Goal: Task Accomplishment & Management: Use online tool/utility

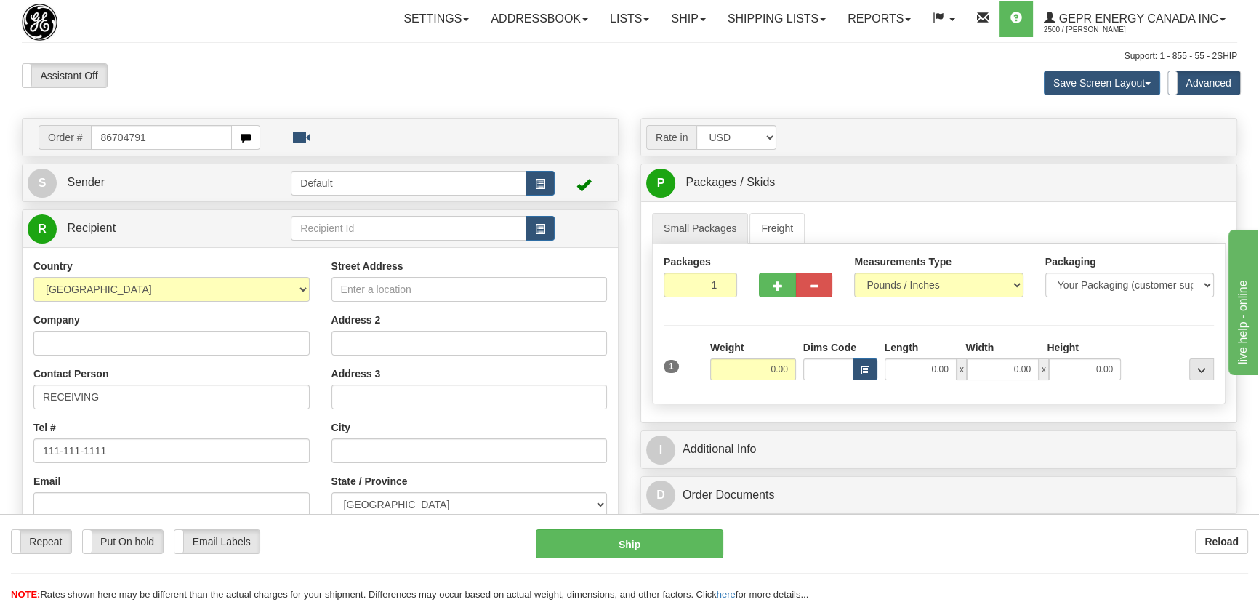
type input "86704791"
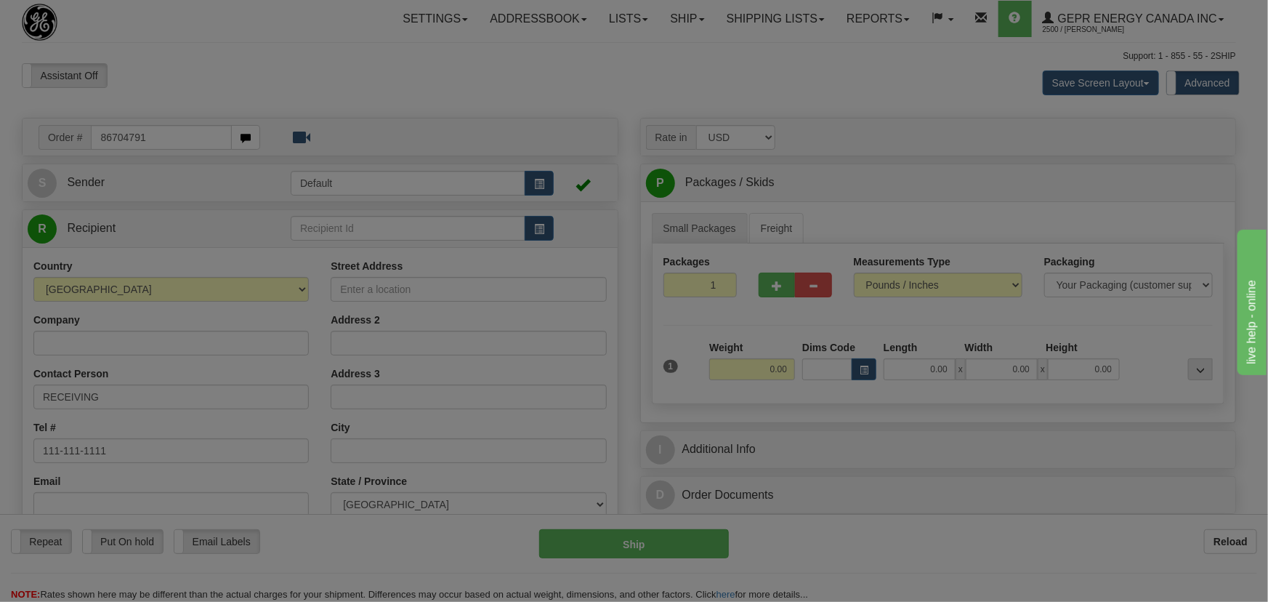
click at [219, 94] on body "Training Course Close Toggle navigation Settings Shipping Preferences New Recip…" at bounding box center [634, 301] width 1268 height 602
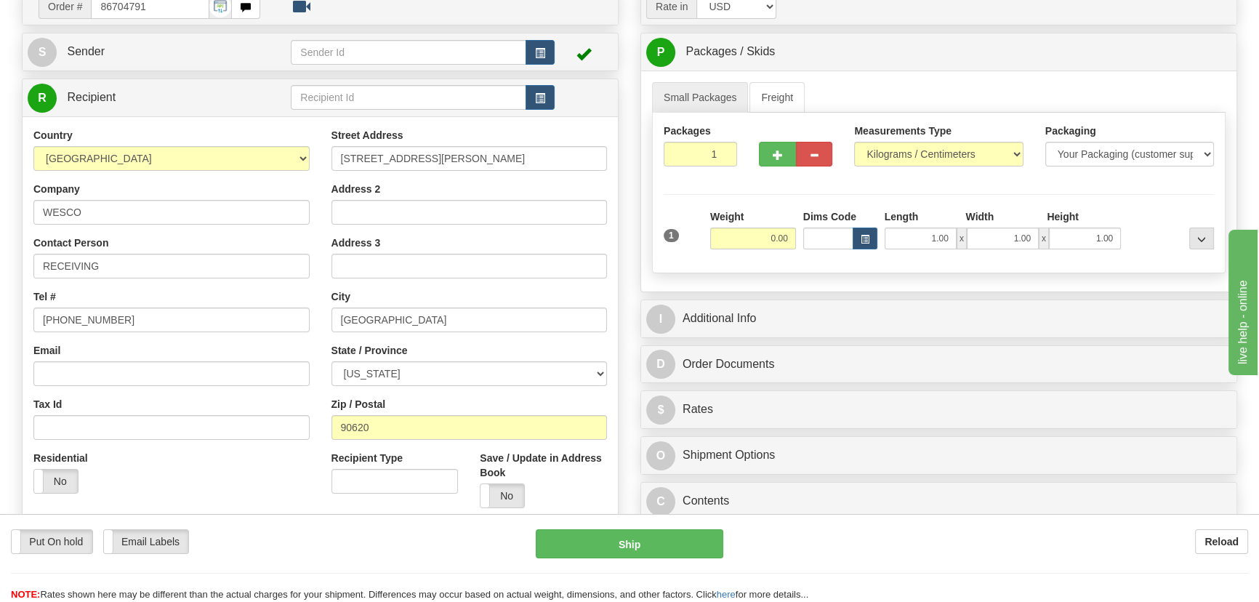
scroll to position [132, 0]
drag, startPoint x: 708, startPoint y: 155, endPoint x: 749, endPoint y: 167, distance: 42.5
click at [739, 166] on div "Packages 1 1" at bounding box center [700, 150] width 95 height 54
drag, startPoint x: 756, startPoint y: 244, endPoint x: 792, endPoint y: 255, distance: 37.2
click at [792, 255] on div "Weight 0.00" at bounding box center [752, 234] width 93 height 51
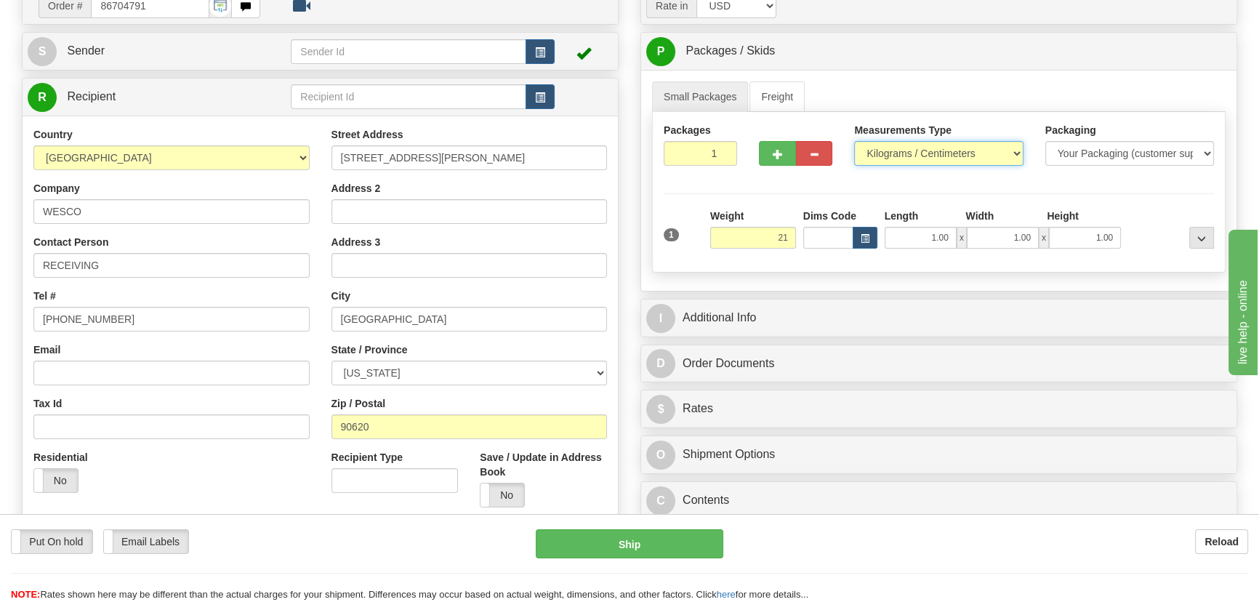
type input "21.00"
drag, startPoint x: 983, startPoint y: 150, endPoint x: 975, endPoint y: 153, distance: 8.3
click at [982, 150] on select "Pounds / Inches Kilograms / Centimeters" at bounding box center [938, 153] width 169 height 25
select select "0"
click at [854, 141] on select "Pounds / Inches Kilograms / Centimeters" at bounding box center [938, 153] width 169 height 25
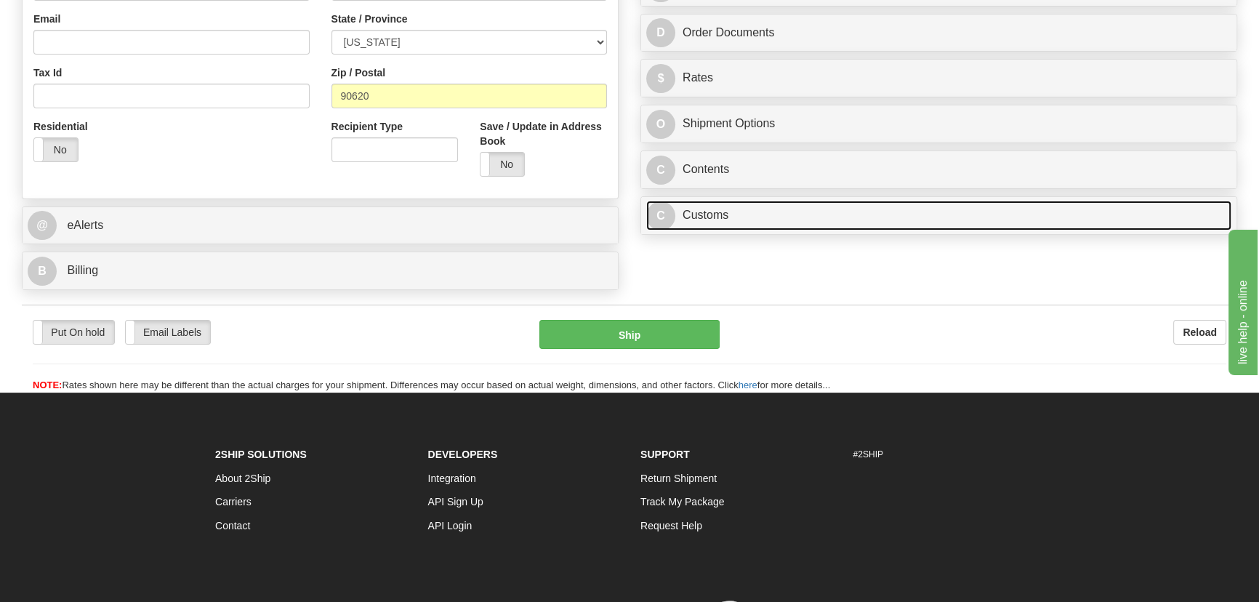
click at [942, 226] on link "C Customs" at bounding box center [938, 216] width 585 height 30
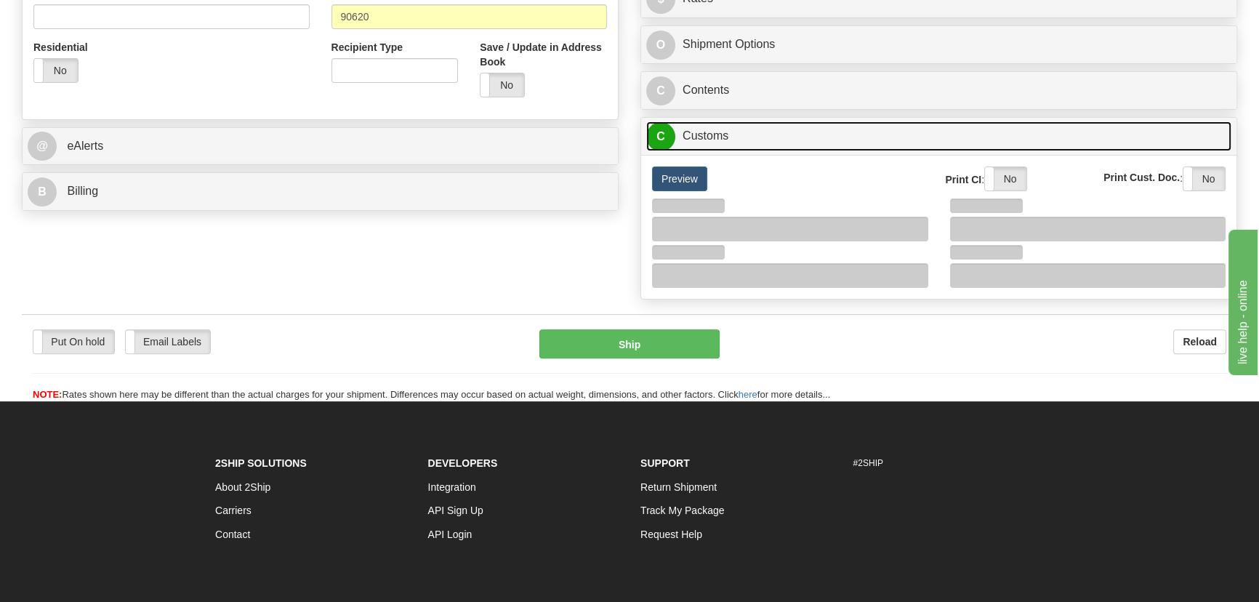
scroll to position [642, 0]
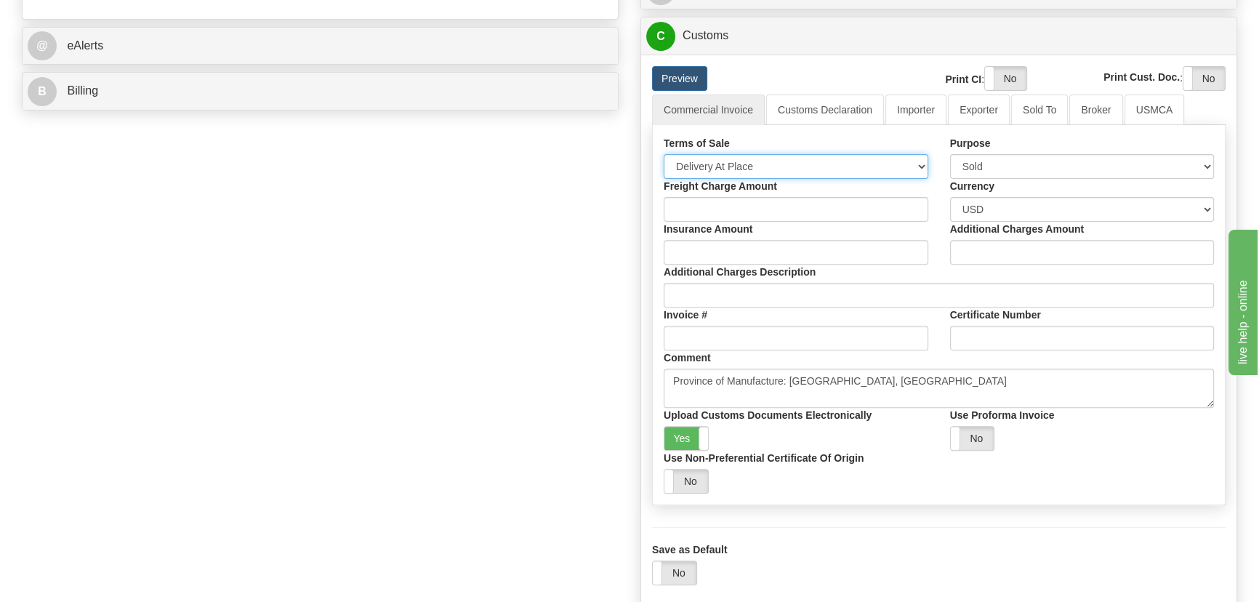
drag, startPoint x: 790, startPoint y: 160, endPoint x: 780, endPoint y: 164, distance: 11.1
click at [790, 160] on select "Free Carrier Free On Board Ex Works Delivered Duty Unpaid Delivered Duty Paid C…" at bounding box center [795, 166] width 265 height 25
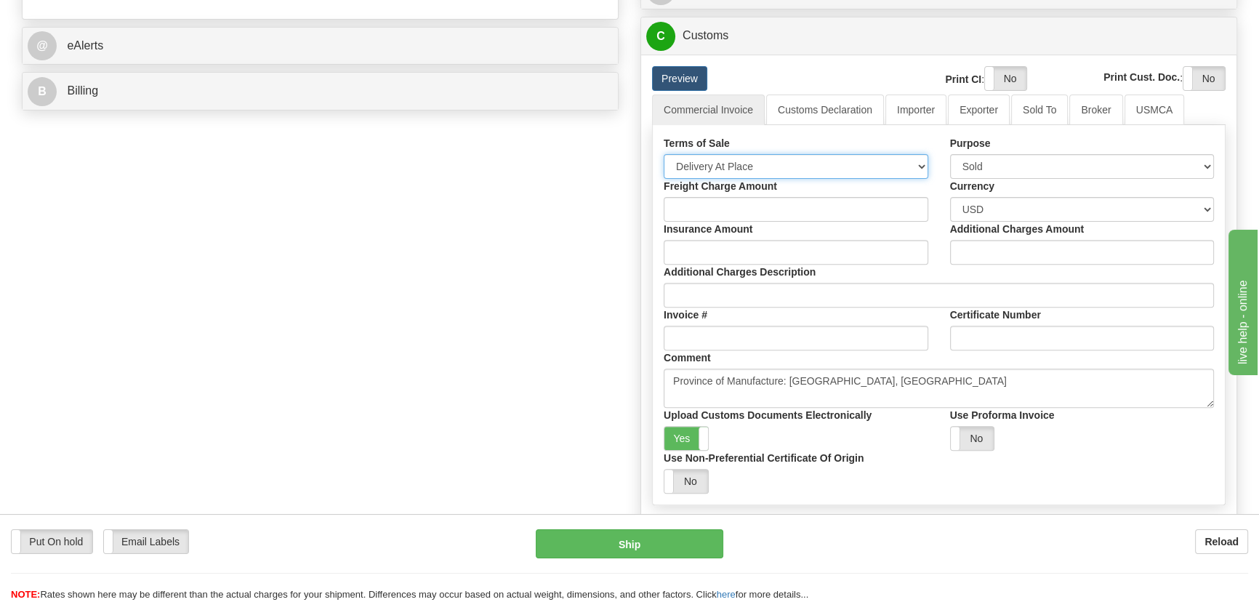
select select "7"
click at [663, 154] on select "Free Carrier Free On Board Ex Works Delivered Duty Unpaid Delivered Duty Paid C…" at bounding box center [795, 166] width 265 height 25
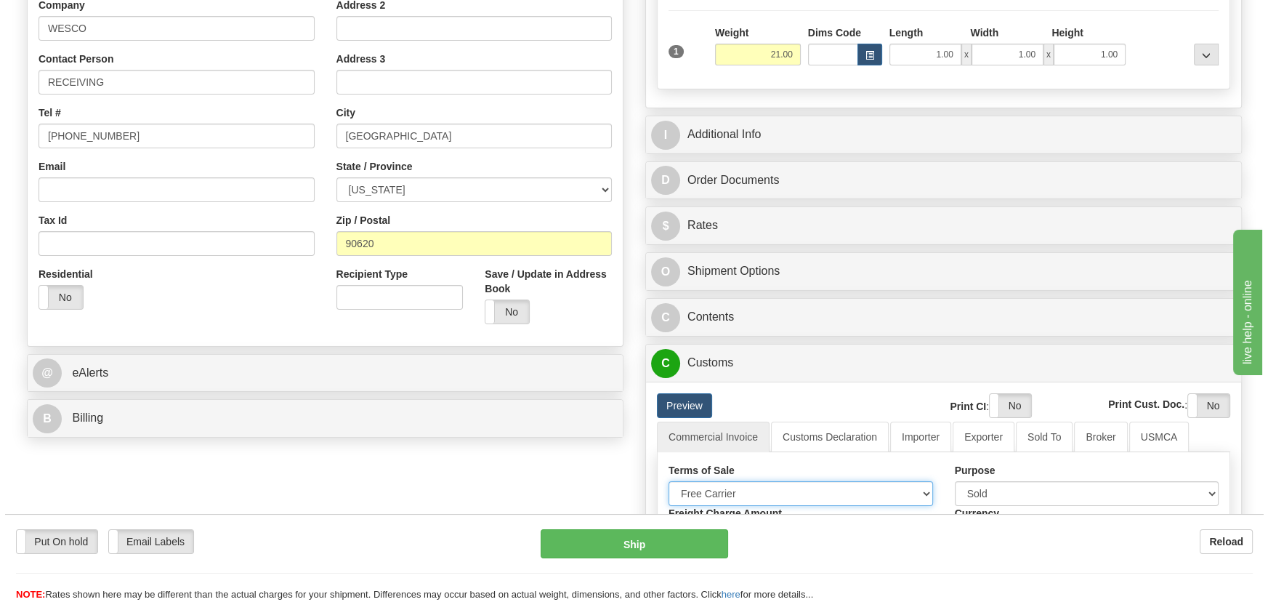
scroll to position [312, 0]
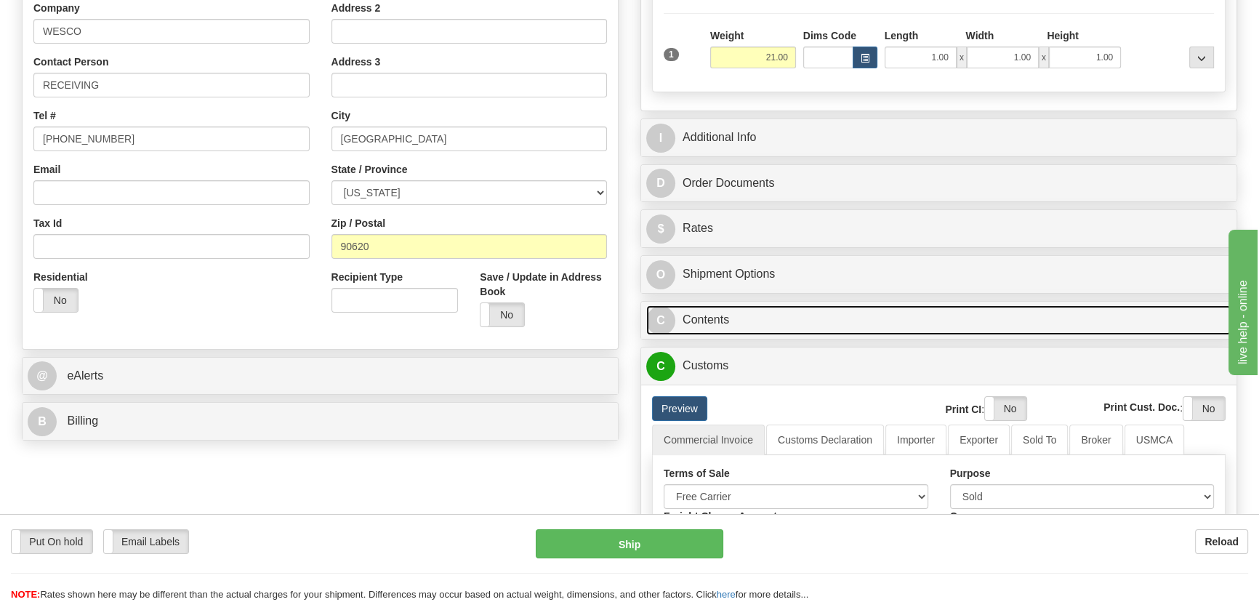
click at [883, 320] on link "C Contents" at bounding box center [938, 320] width 585 height 30
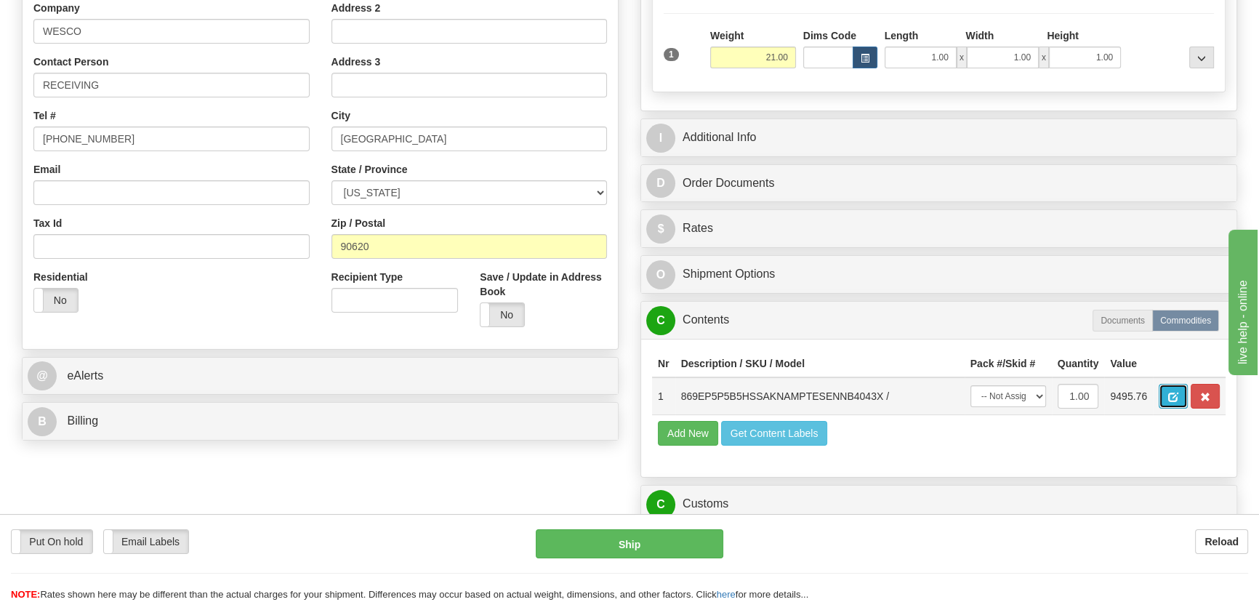
click at [1174, 401] on span "button" at bounding box center [1173, 396] width 10 height 9
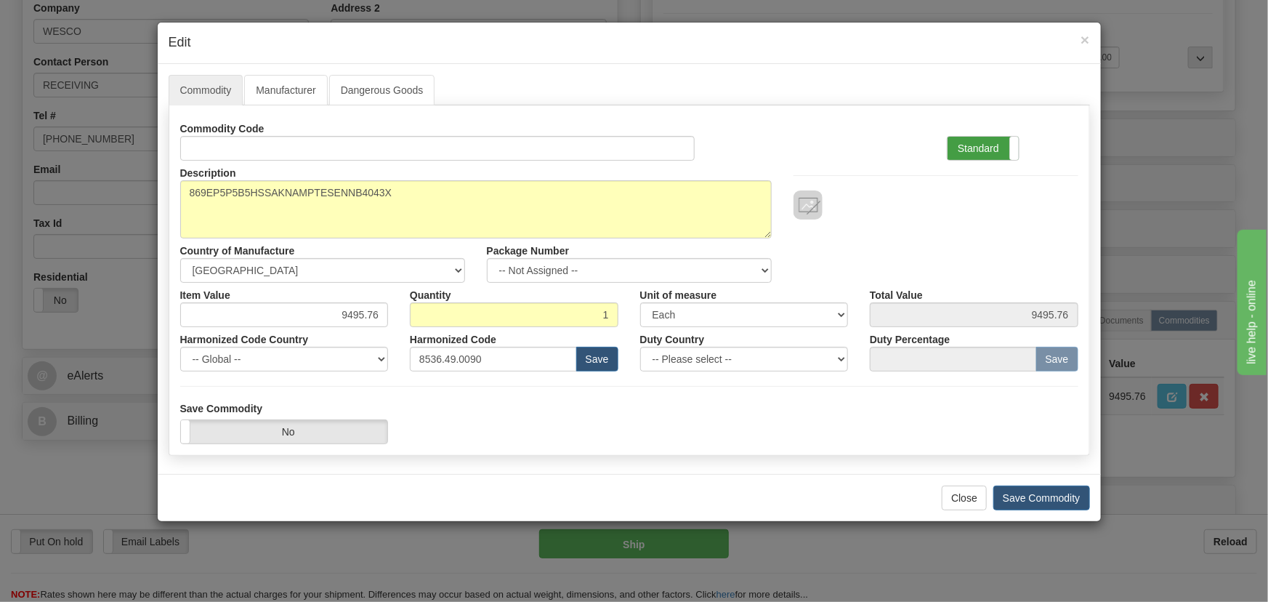
click at [996, 156] on label "Standard" at bounding box center [983, 148] width 71 height 23
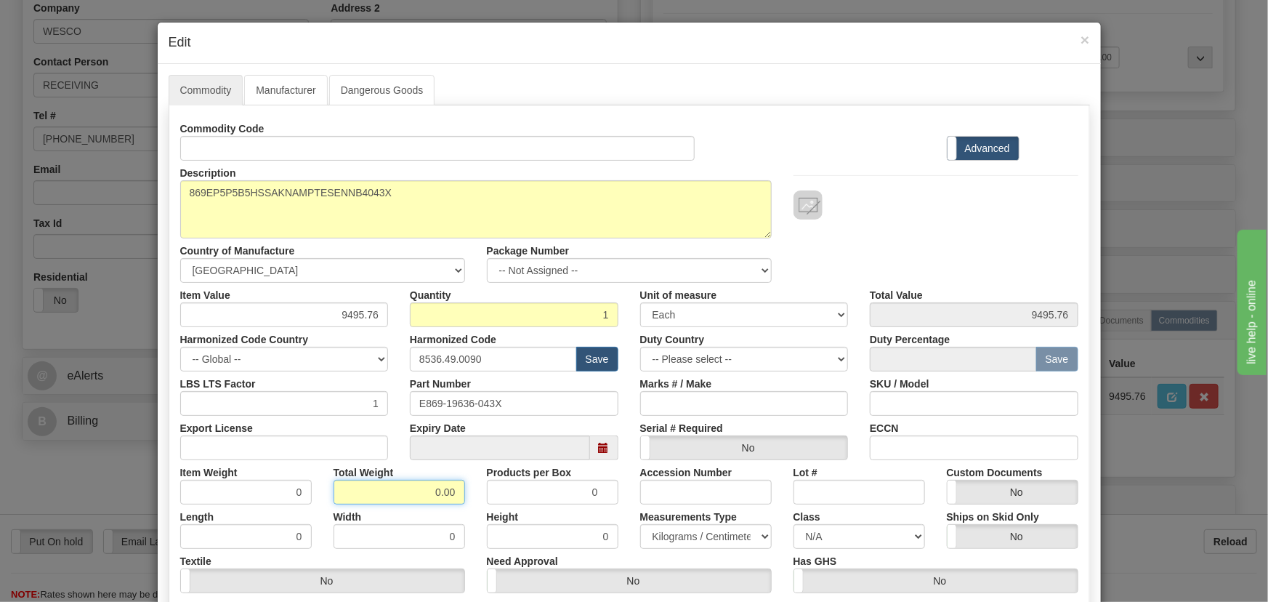
drag, startPoint x: 417, startPoint y: 497, endPoint x: 501, endPoint y: 510, distance: 85.3
click at [501, 510] on div "Commodity Code Standard Advanced Description 869EP5P5B5HSSAKNAMPTESENNB4043X Co…" at bounding box center [629, 376] width 898 height 521
type input "1"
type input "1.0000"
drag, startPoint x: 360, startPoint y: 318, endPoint x: 421, endPoint y: 318, distance: 61.0
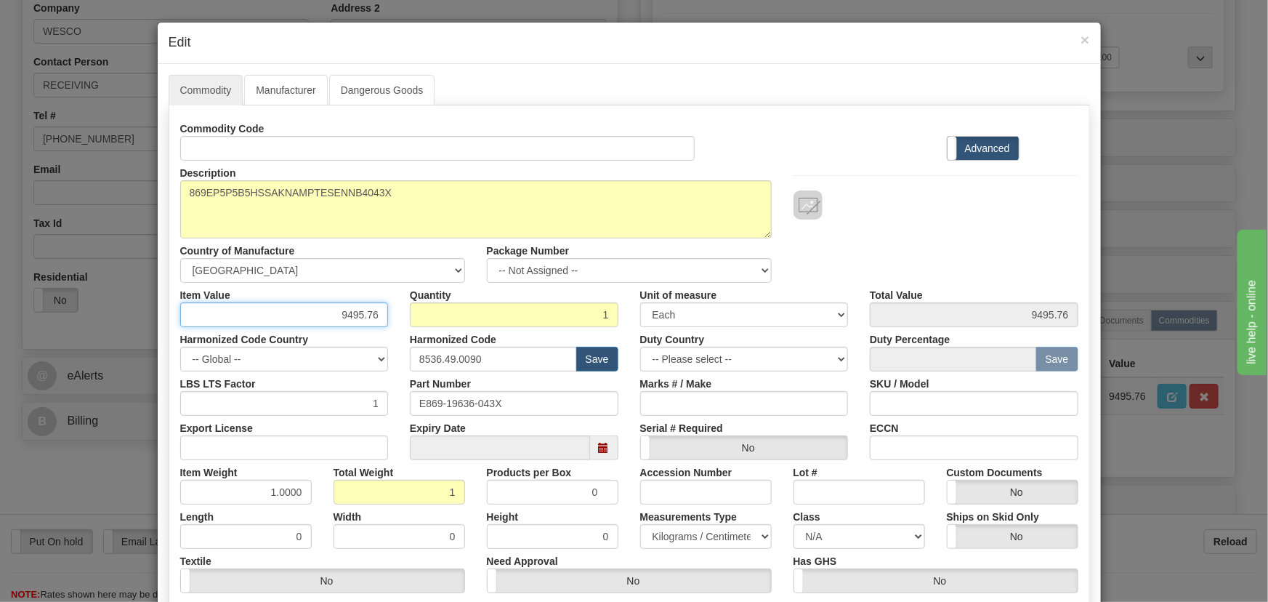
click at [435, 328] on div "Commodity Code Standard Advanced Description 869EP5P5B5HSSAKNAMPTESENNB4043X Co…" at bounding box center [629, 376] width 898 height 521
paste input "3.914,80"
type input "3914.80"
click at [872, 169] on div at bounding box center [936, 190] width 307 height 59
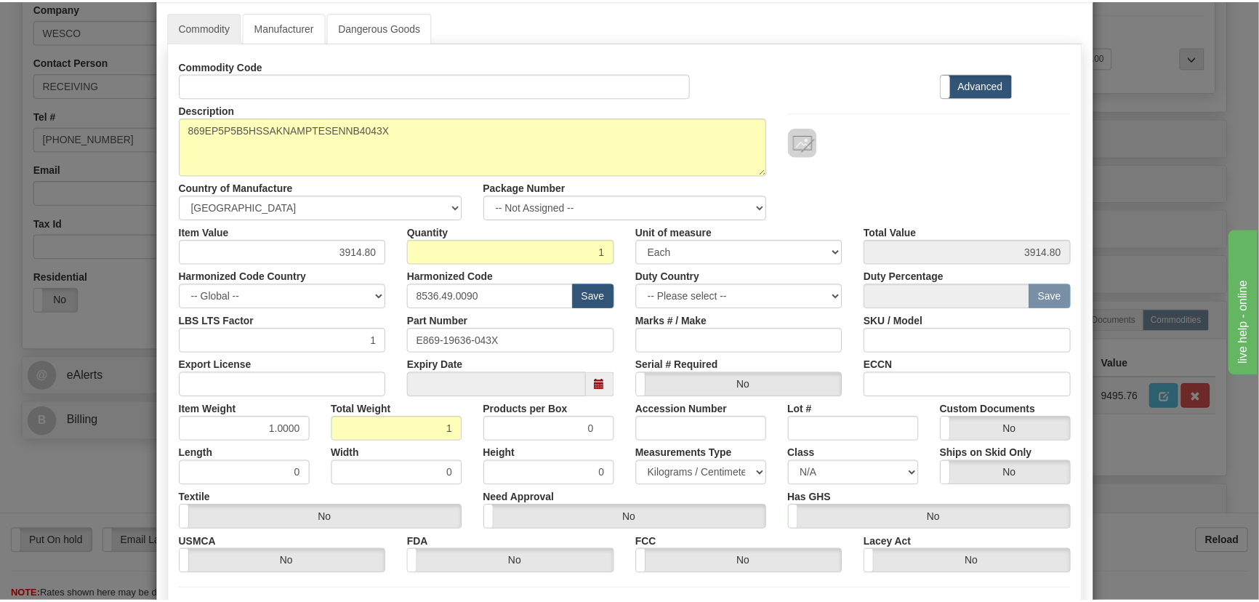
scroll to position [198, 0]
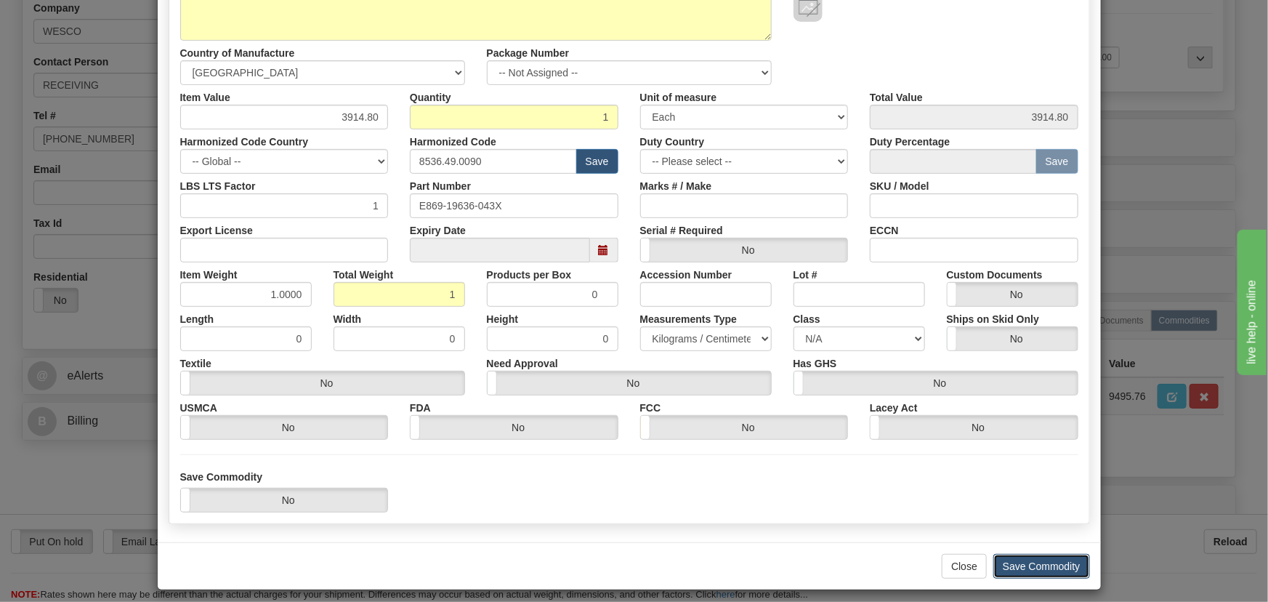
click at [1060, 567] on button "Save Commodity" at bounding box center [1041, 566] width 97 height 25
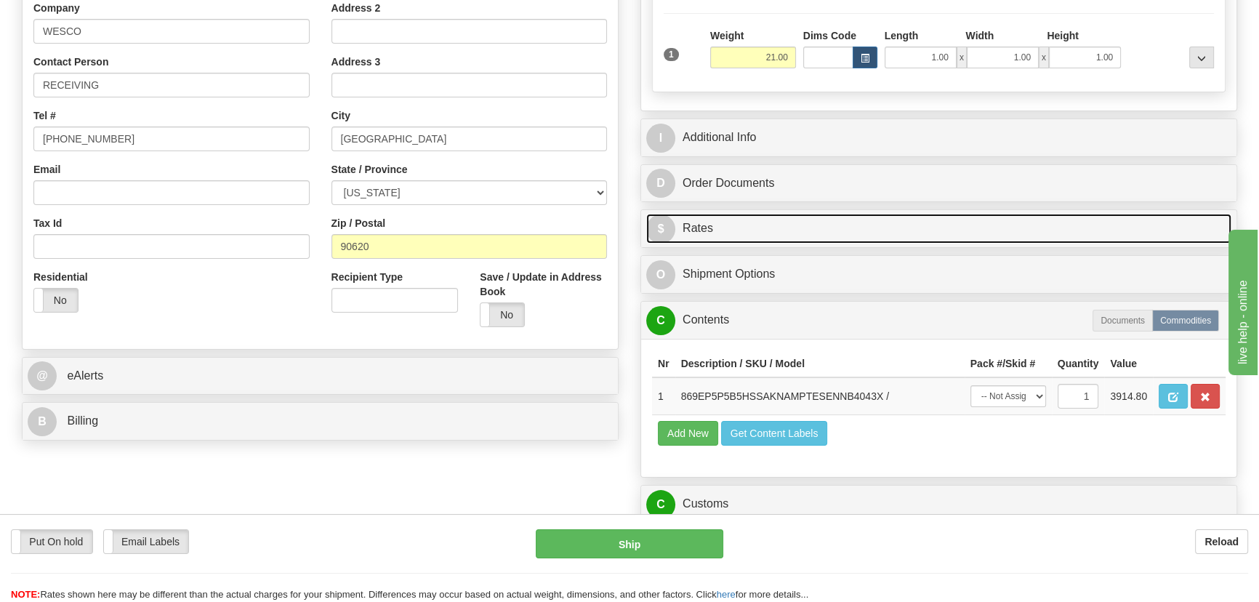
click at [953, 218] on link "$ Rates" at bounding box center [938, 229] width 585 height 30
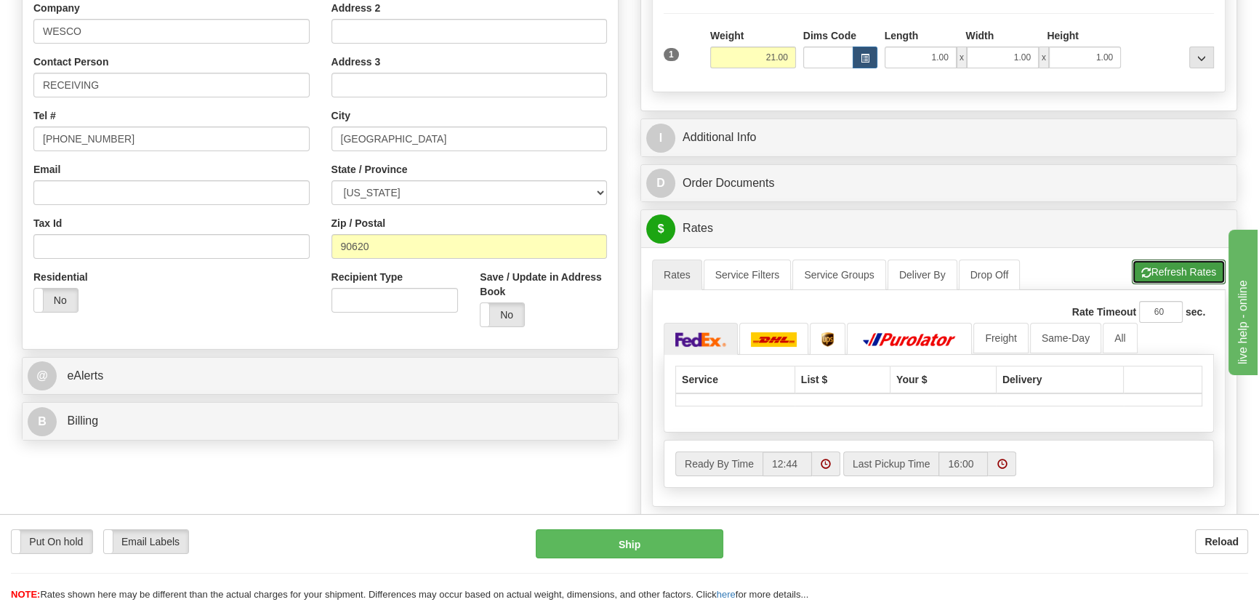
click at [1153, 269] on button "Refresh Rates" at bounding box center [1178, 271] width 94 height 25
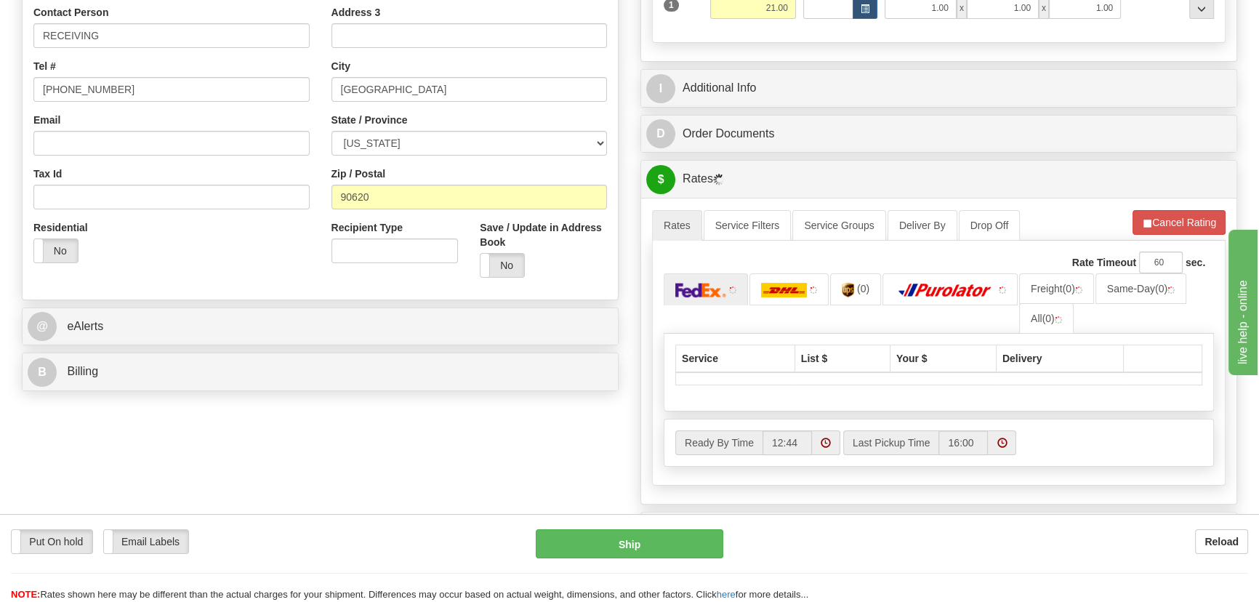
scroll to position [443, 0]
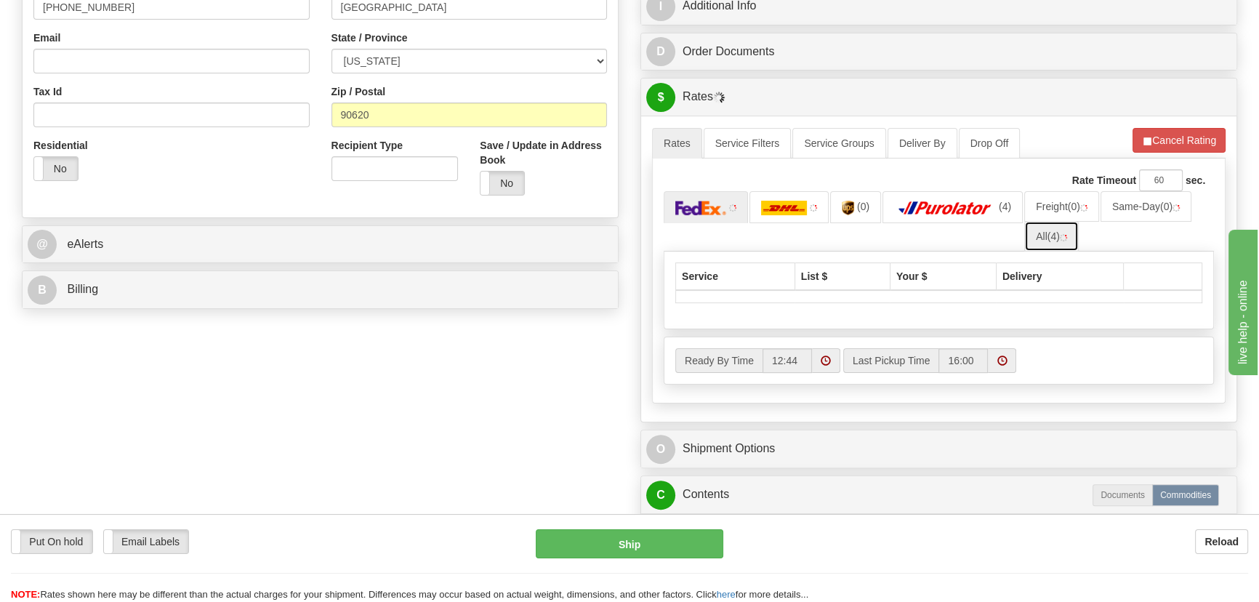
click at [1046, 231] on link "All (4)" at bounding box center [1051, 236] width 55 height 31
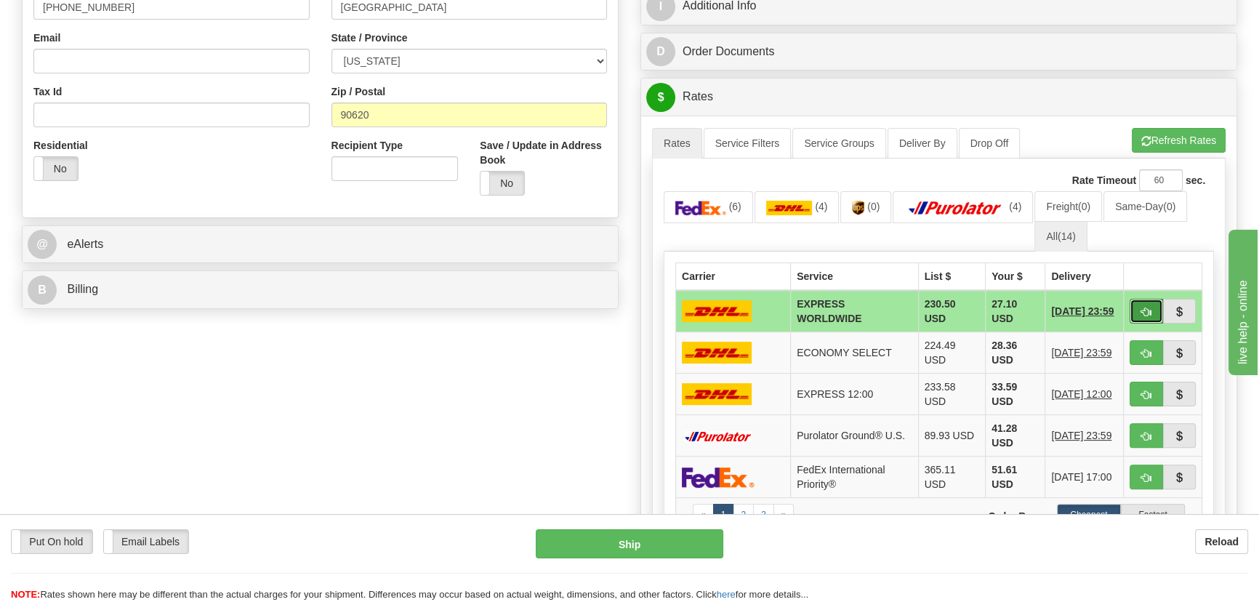
click at [1142, 312] on span "button" at bounding box center [1146, 311] width 10 height 9
type input "P"
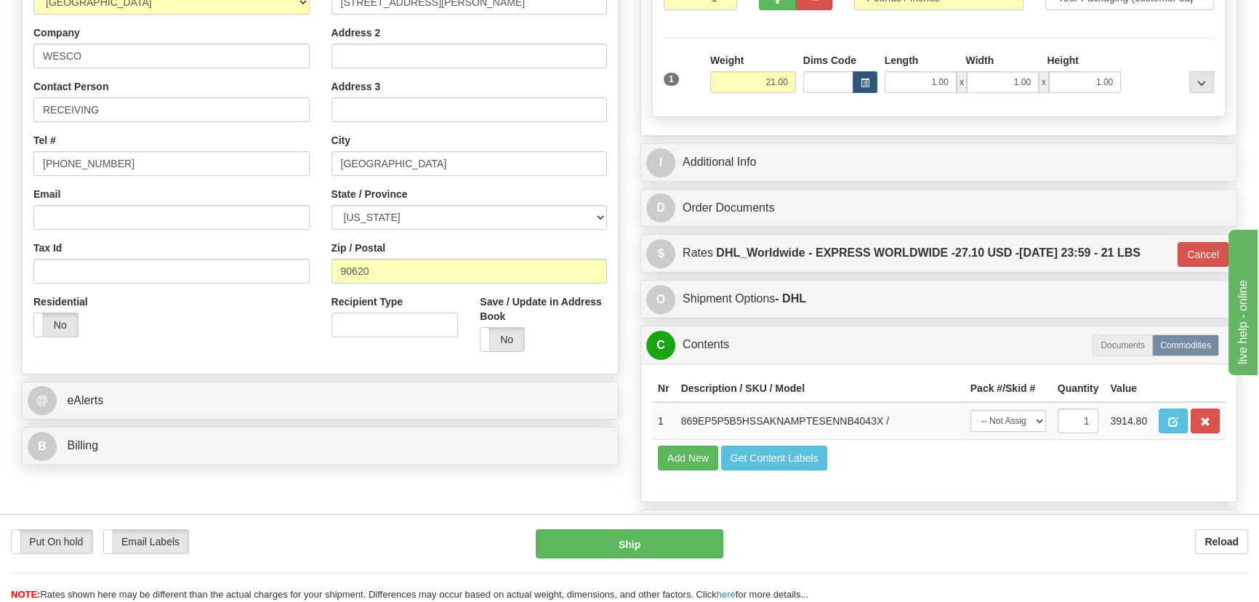
scroll to position [179, 0]
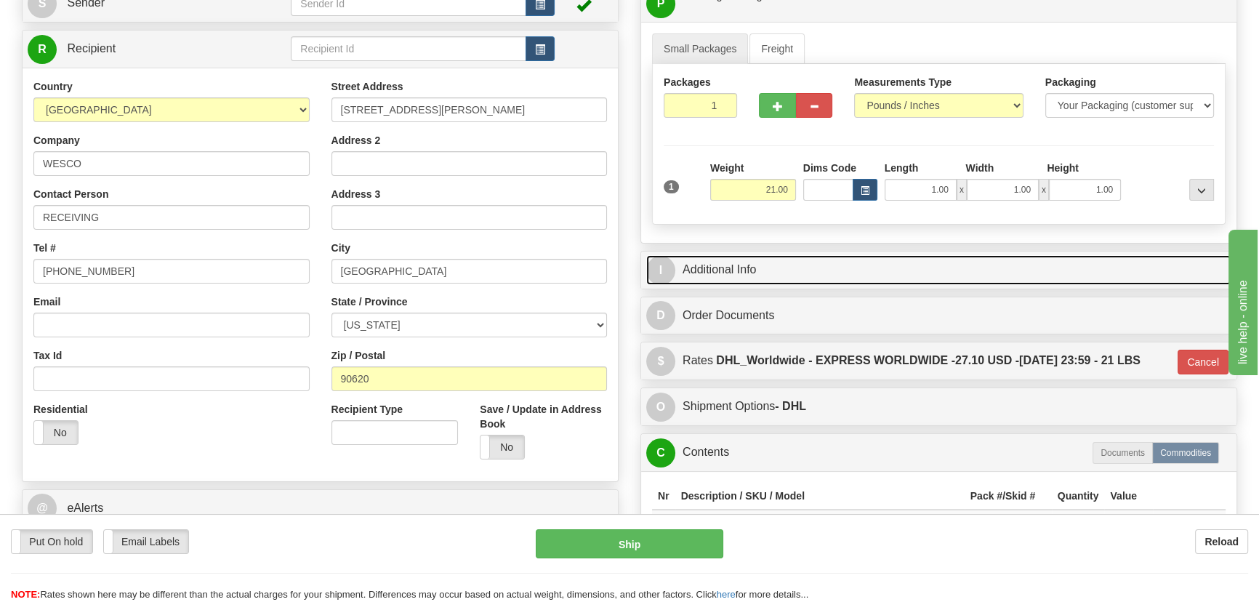
click at [952, 265] on link "I Additional Info" at bounding box center [938, 270] width 585 height 30
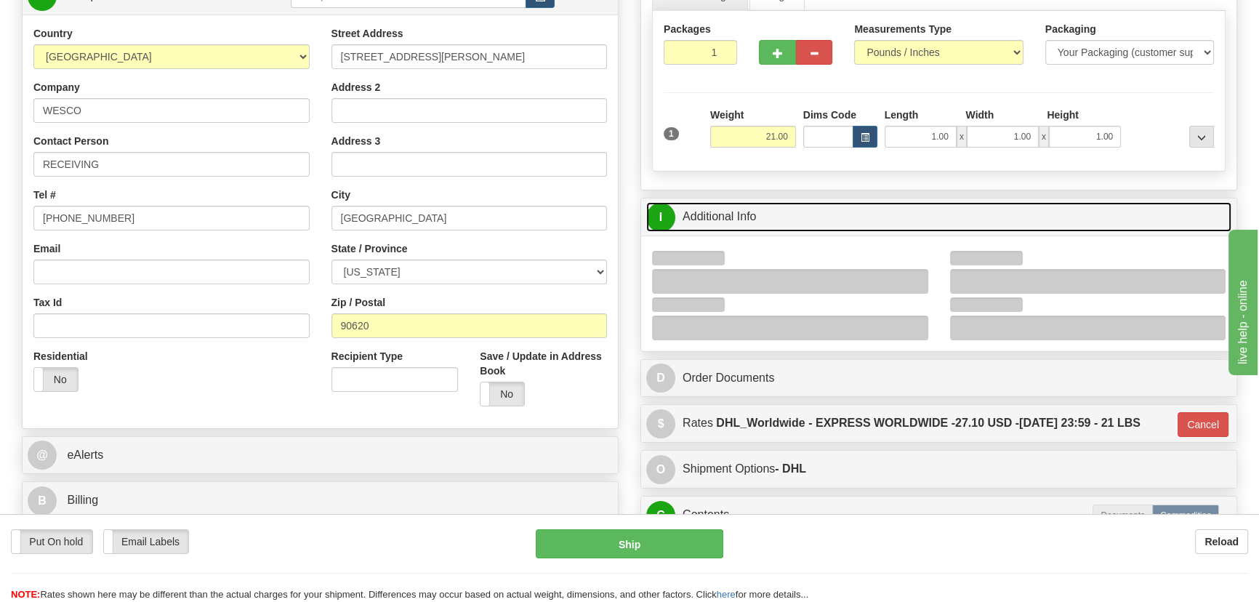
scroll to position [312, 0]
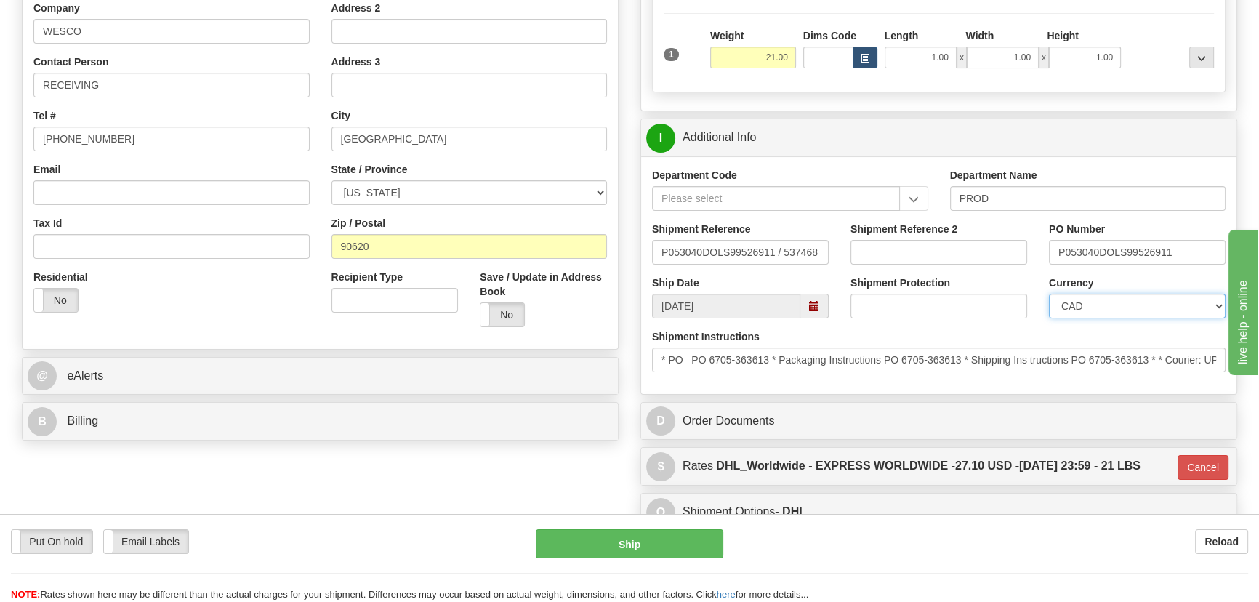
click at [1088, 312] on select "CAD USD EUR ZAR RON ANG ARN AUD AUS AWG BBD BFR BGN BHD BMD BND BRC BRL CHP CKZ…" at bounding box center [1137, 306] width 177 height 25
select select "1"
click at [1049, 294] on select "CAD USD EUR ZAR RON ANG ARN AUD AUS AWG BBD BFR BGN BHD BMD BND BRC BRL CHP CKZ…" at bounding box center [1137, 306] width 177 height 25
click at [898, 259] on input "Shipment Reference 2" at bounding box center [938, 252] width 177 height 25
type input "5399005809"
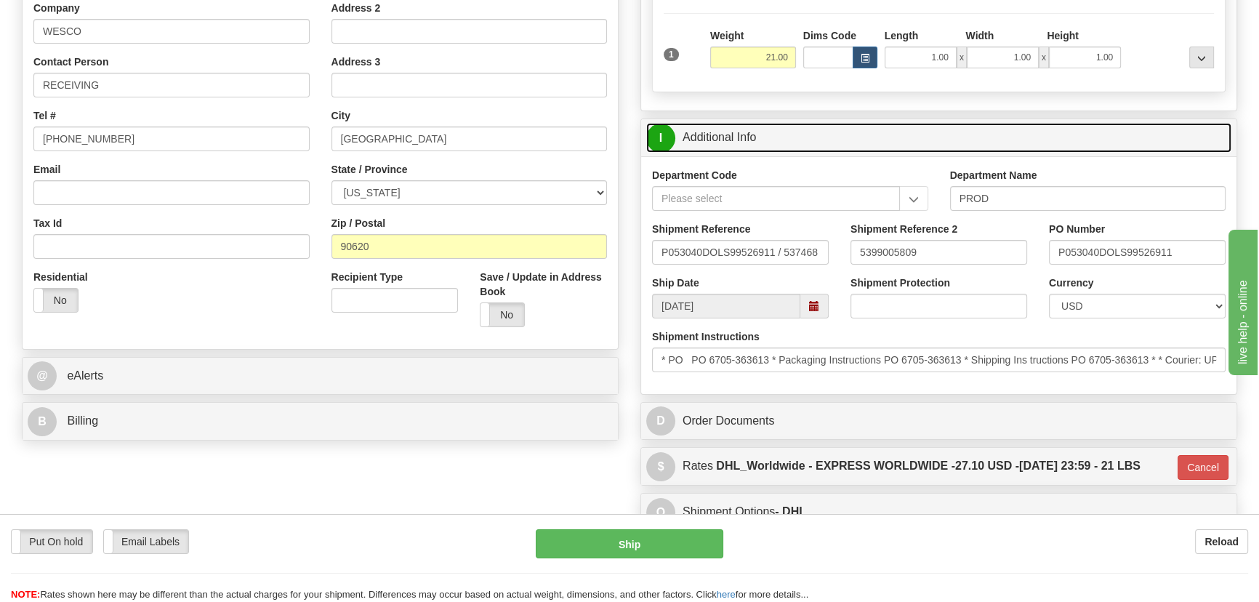
click at [976, 125] on link "I Additional Info" at bounding box center [938, 138] width 585 height 30
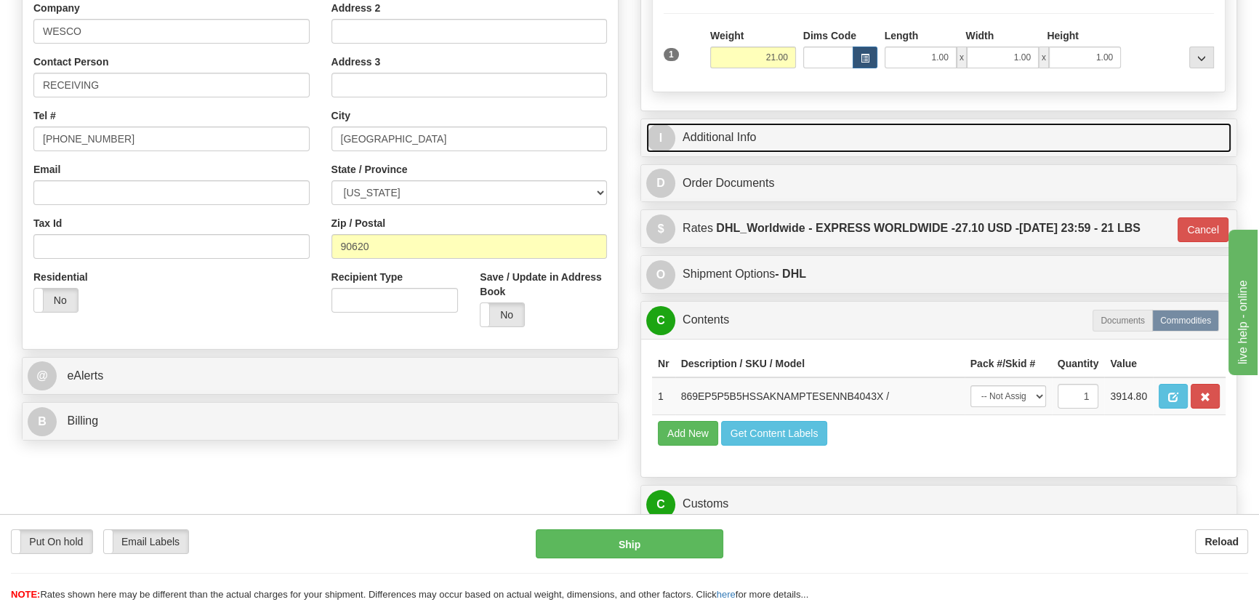
click at [968, 135] on link "I Additional Info" at bounding box center [938, 138] width 585 height 30
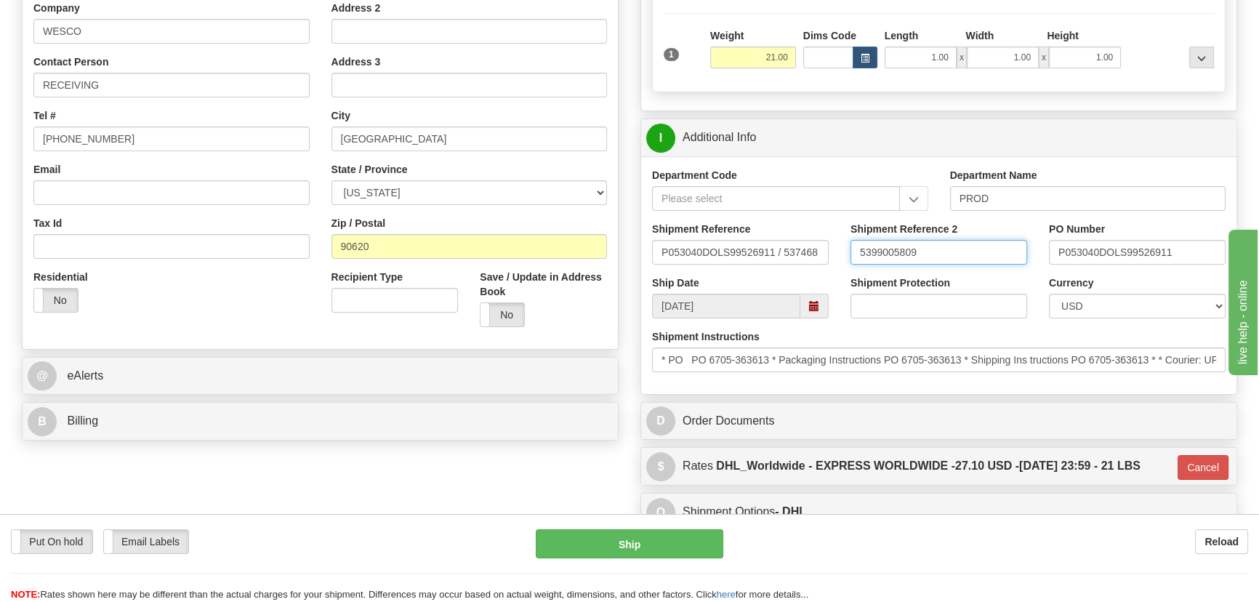
drag, startPoint x: 916, startPoint y: 257, endPoint x: 839, endPoint y: 255, distance: 76.3
click at [839, 255] on div "Shipment Reference 2 5399005809" at bounding box center [938, 249] width 198 height 54
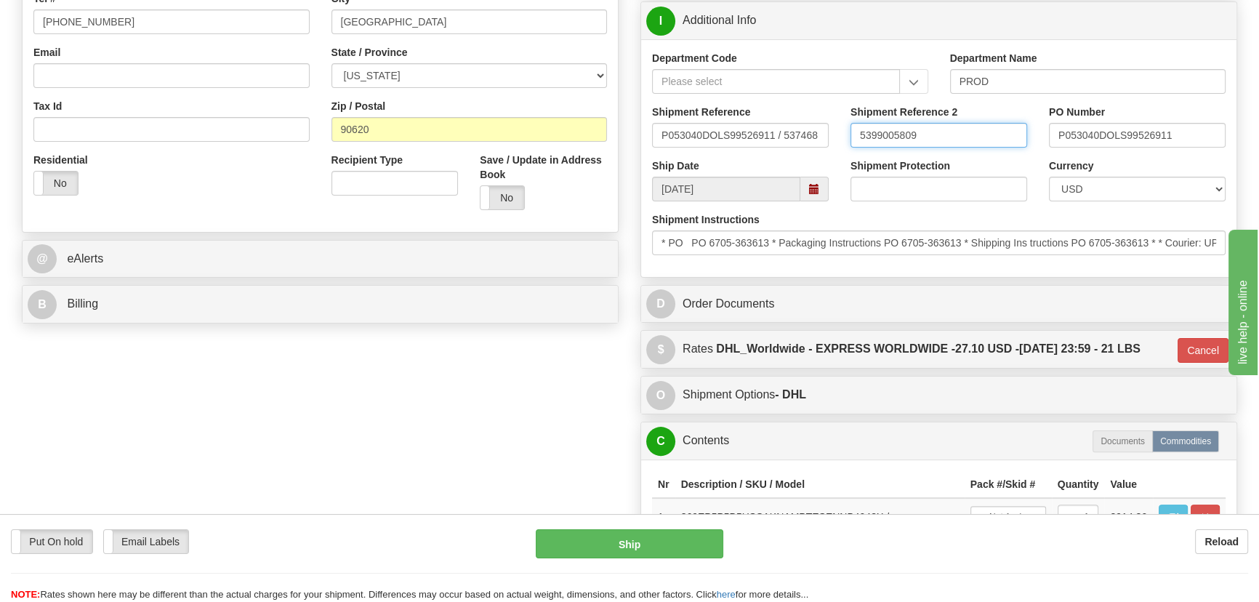
scroll to position [443, 0]
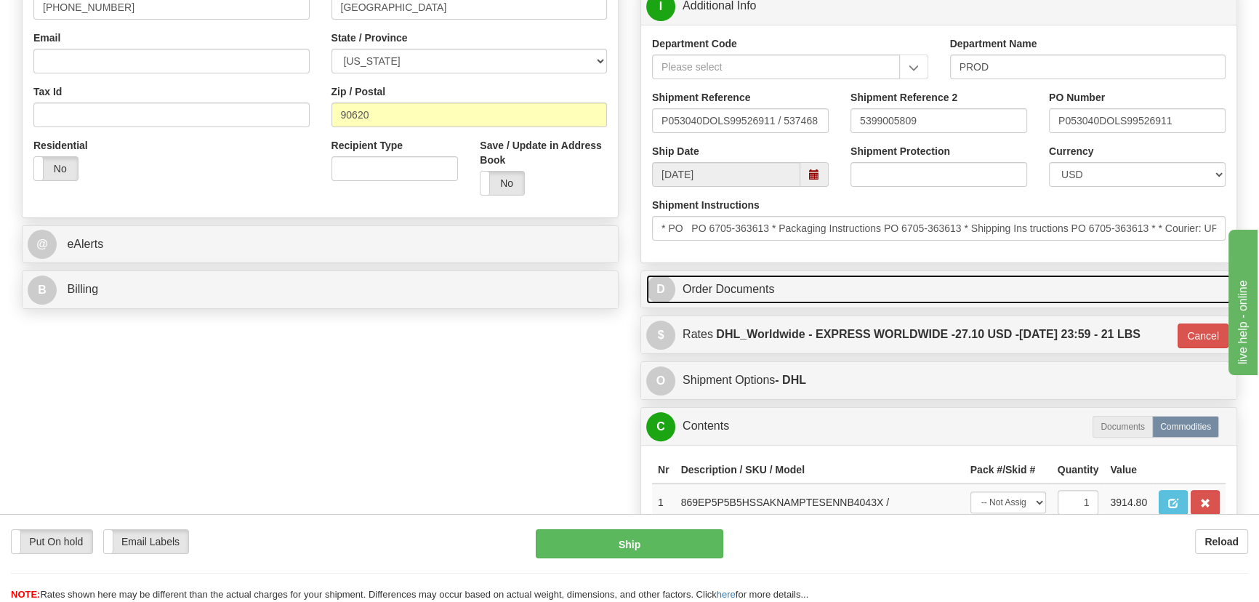
click at [1036, 281] on link "D Order Documents" at bounding box center [938, 290] width 585 height 30
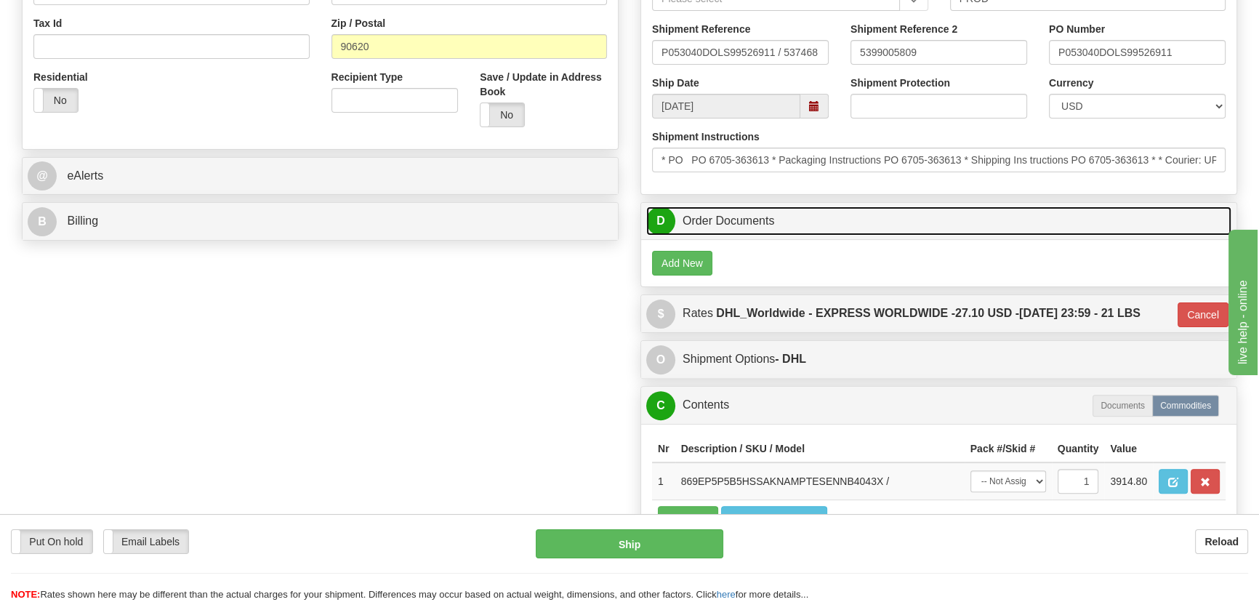
scroll to position [576, 0]
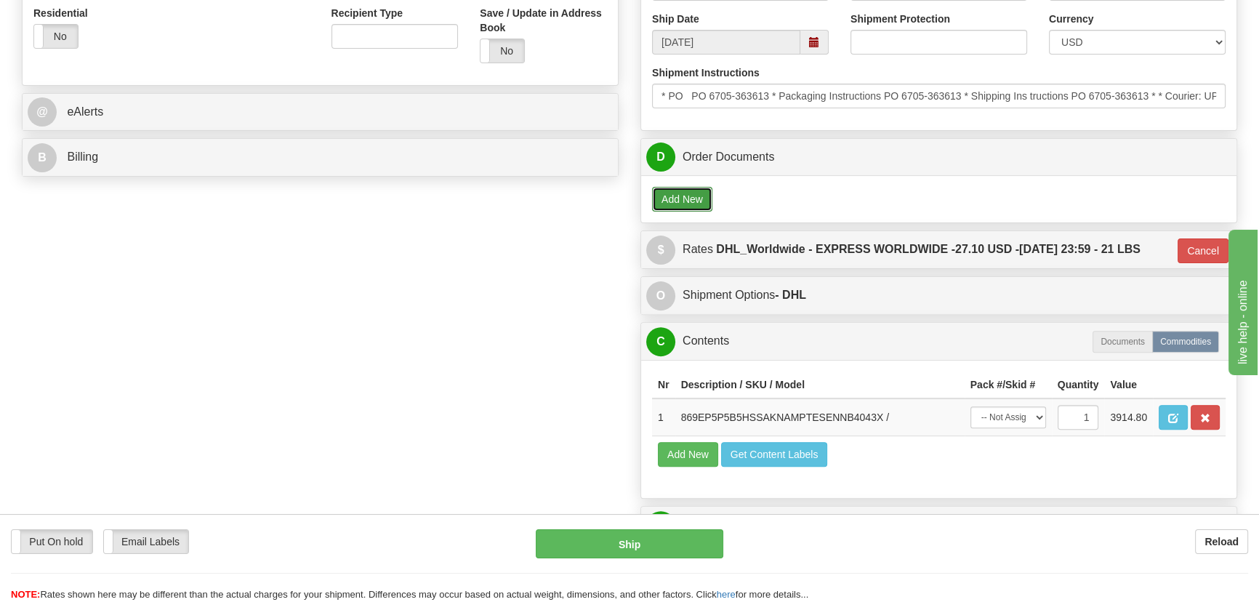
click at [668, 188] on button "Add New" at bounding box center [682, 199] width 60 height 25
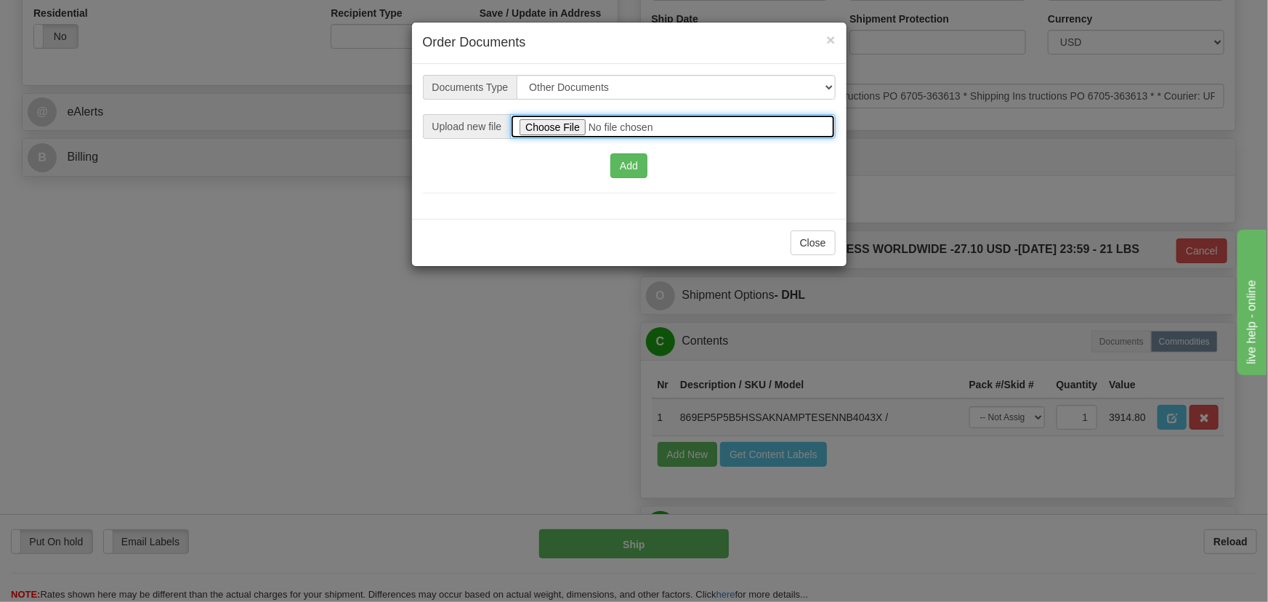
click at [580, 131] on input "file" at bounding box center [672, 126] width 325 height 25
type input "C:\fakepath\5399005809.pdf"
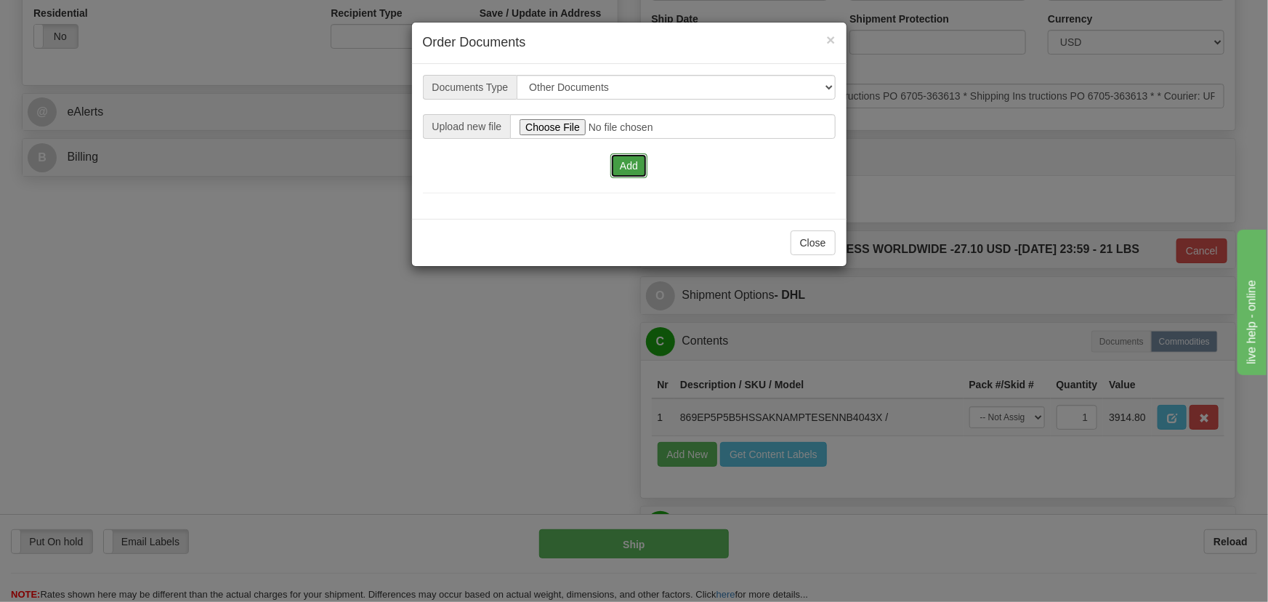
click at [629, 167] on button "Add" at bounding box center [628, 165] width 37 height 25
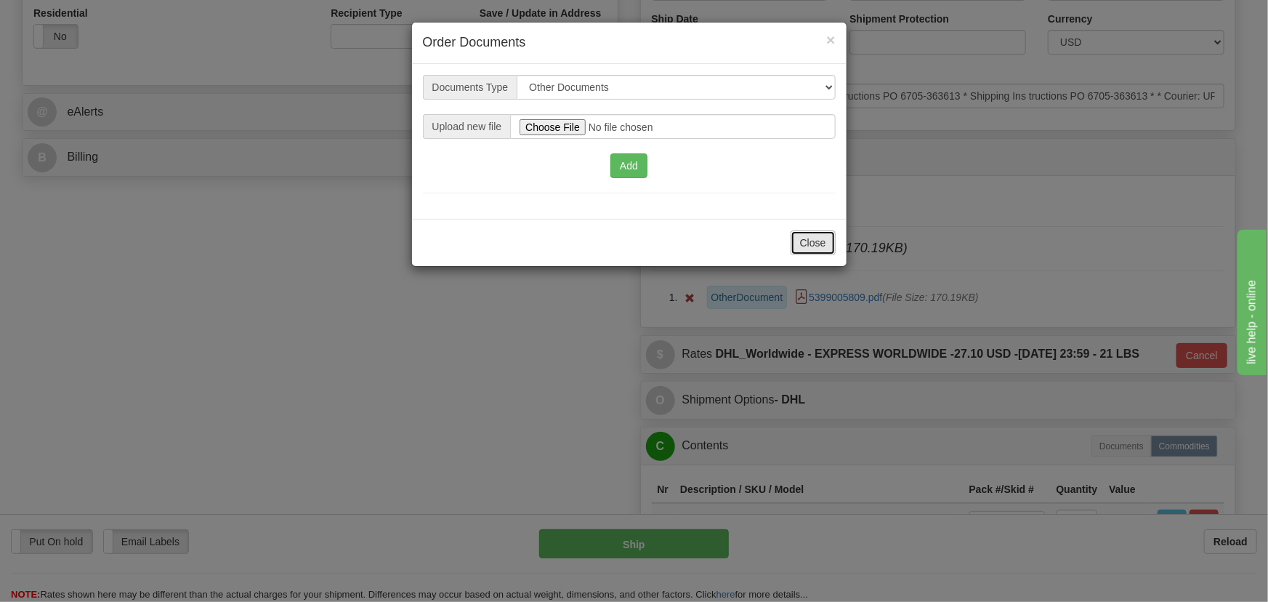
click at [822, 246] on button "Close" at bounding box center [813, 242] width 45 height 25
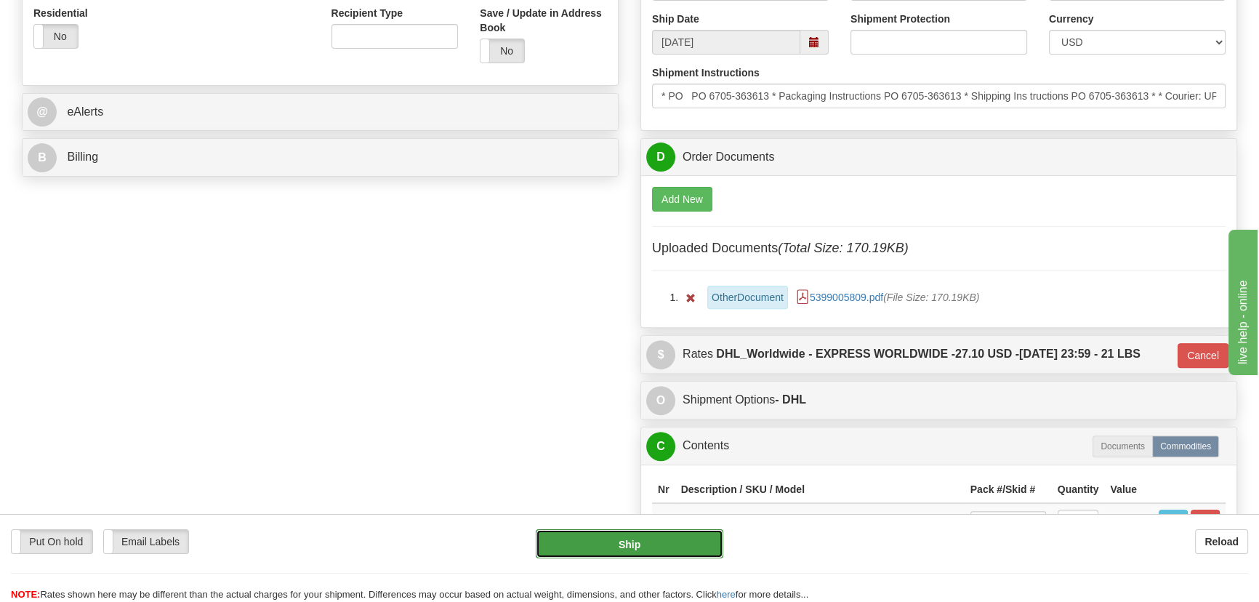
click at [682, 545] on button "Ship" at bounding box center [630, 543] width 188 height 29
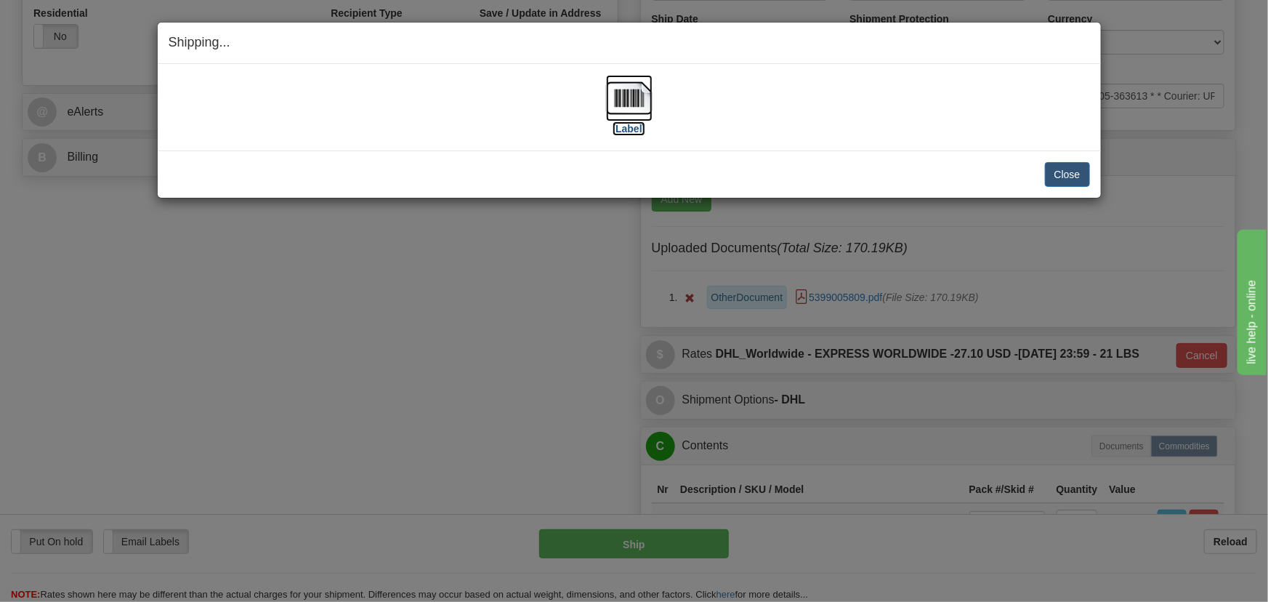
click at [619, 110] on img at bounding box center [629, 98] width 47 height 47
click at [1091, 176] on div "Close Cancel Cancel Shipment and Quit Pickup Quit Pickup ONLY" at bounding box center [629, 173] width 943 height 47
click at [1077, 167] on button "Close" at bounding box center [1067, 174] width 45 height 25
